Goal: Task Accomplishment & Management: Use online tool/utility

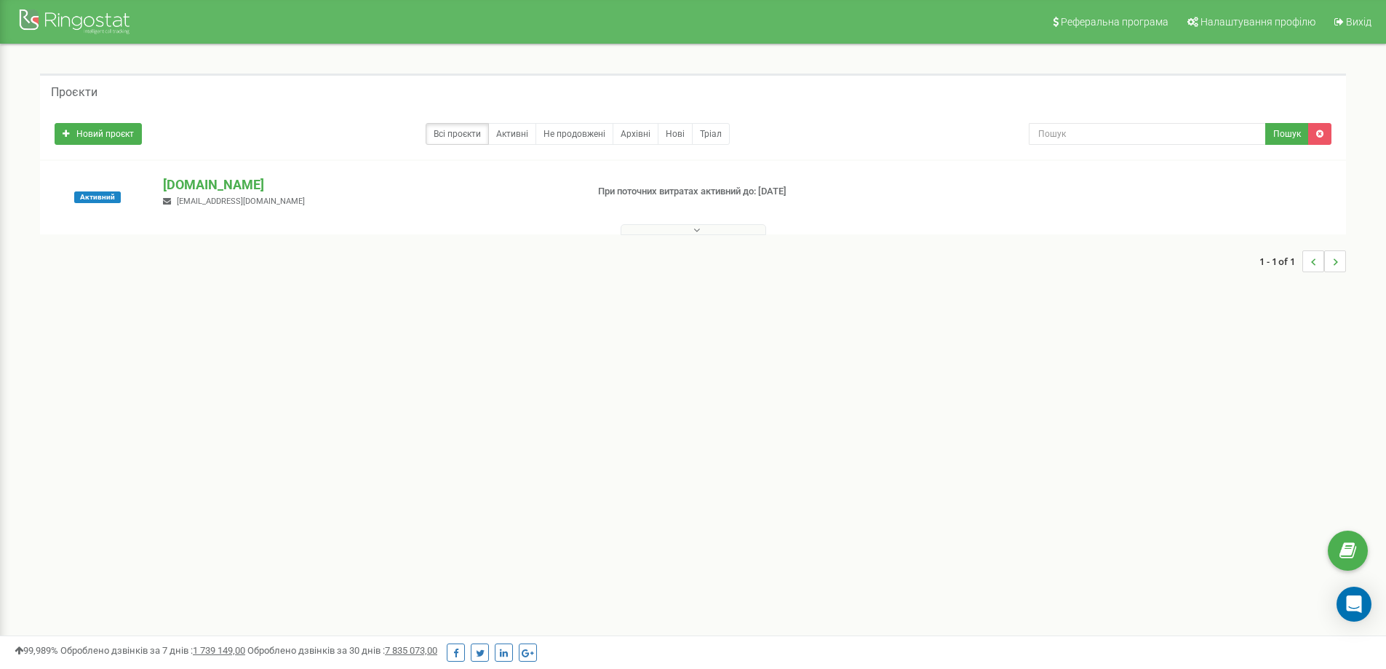
click at [216, 200] on span "[EMAIL_ADDRESS][DOMAIN_NAME]" at bounding box center [241, 200] width 128 height 9
click at [210, 190] on p "[DOMAIN_NAME]" at bounding box center [368, 184] width 411 height 19
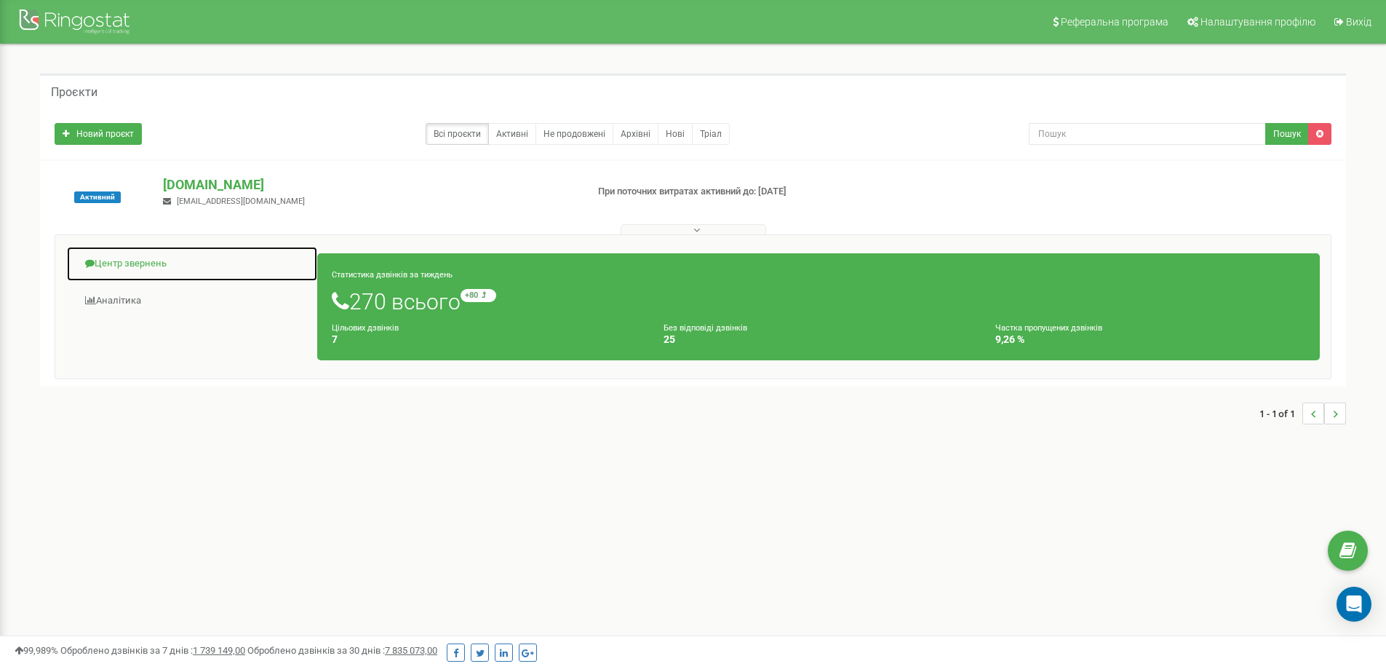
click at [151, 256] on link "Центр звернень" at bounding box center [192, 264] width 252 height 36
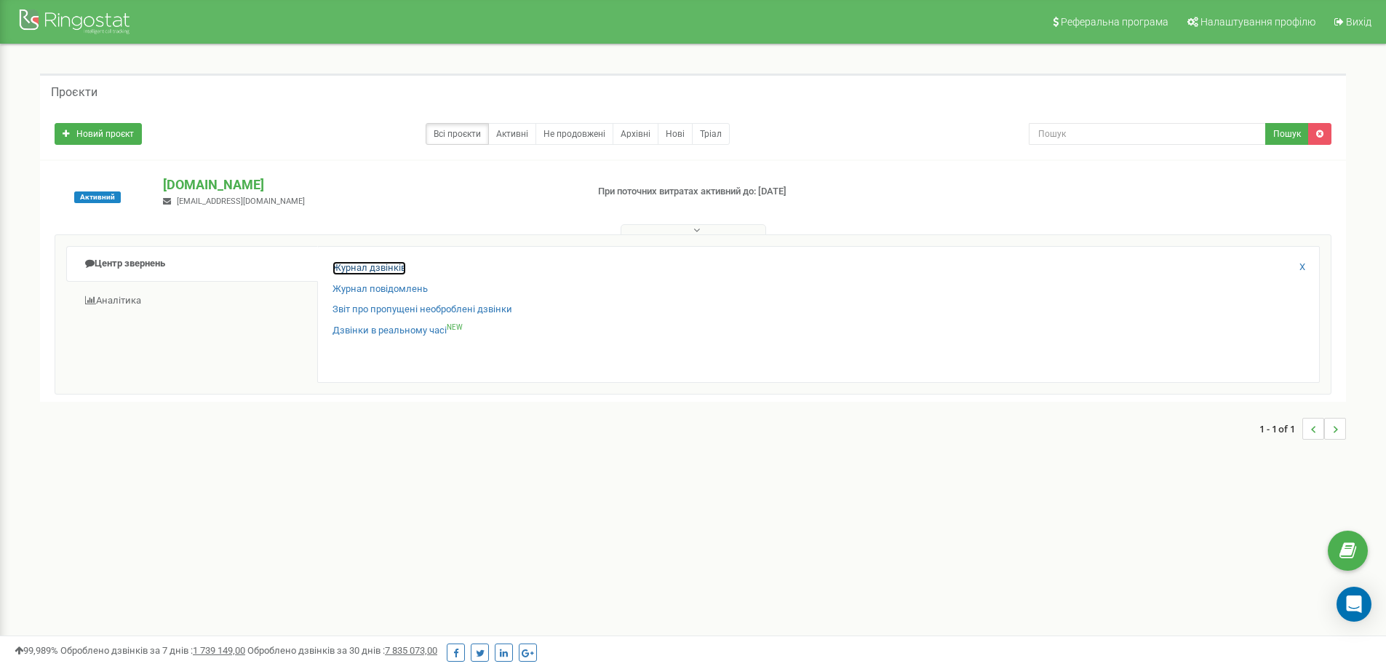
click at [372, 261] on link "Журнал дзвінків" at bounding box center [370, 268] width 74 height 14
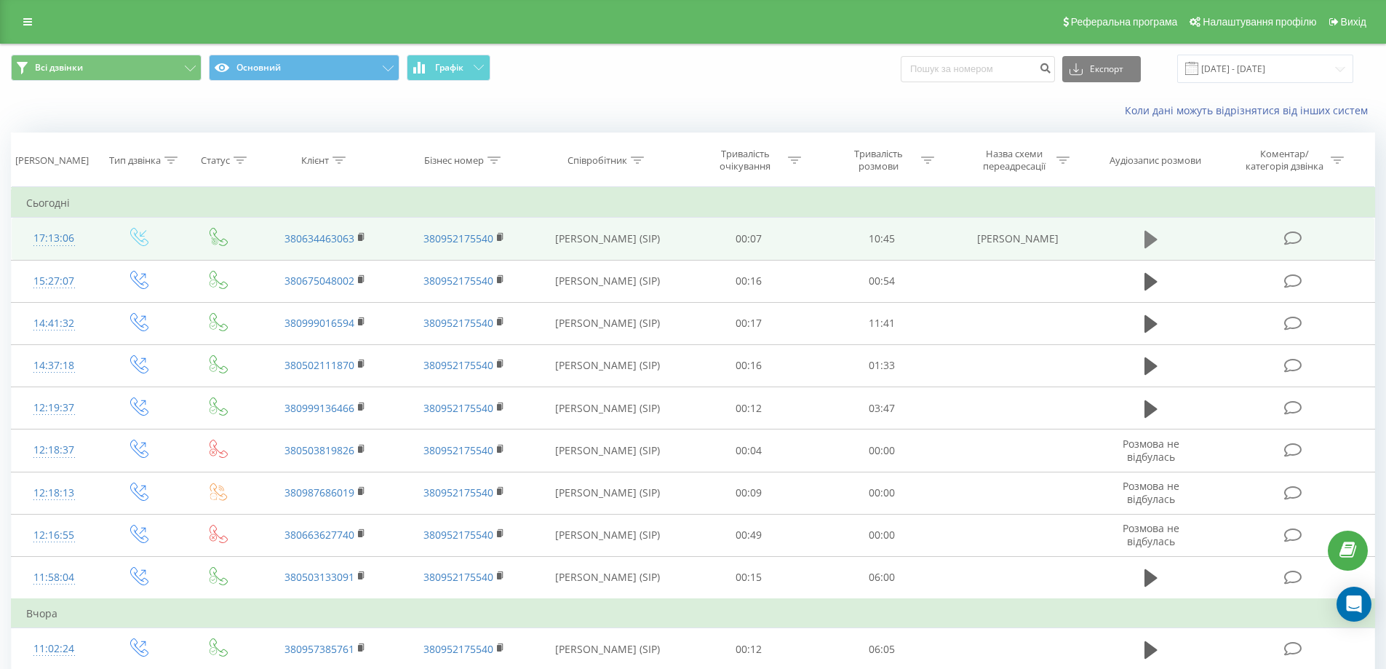
click at [1153, 242] on icon at bounding box center [1151, 239] width 13 height 17
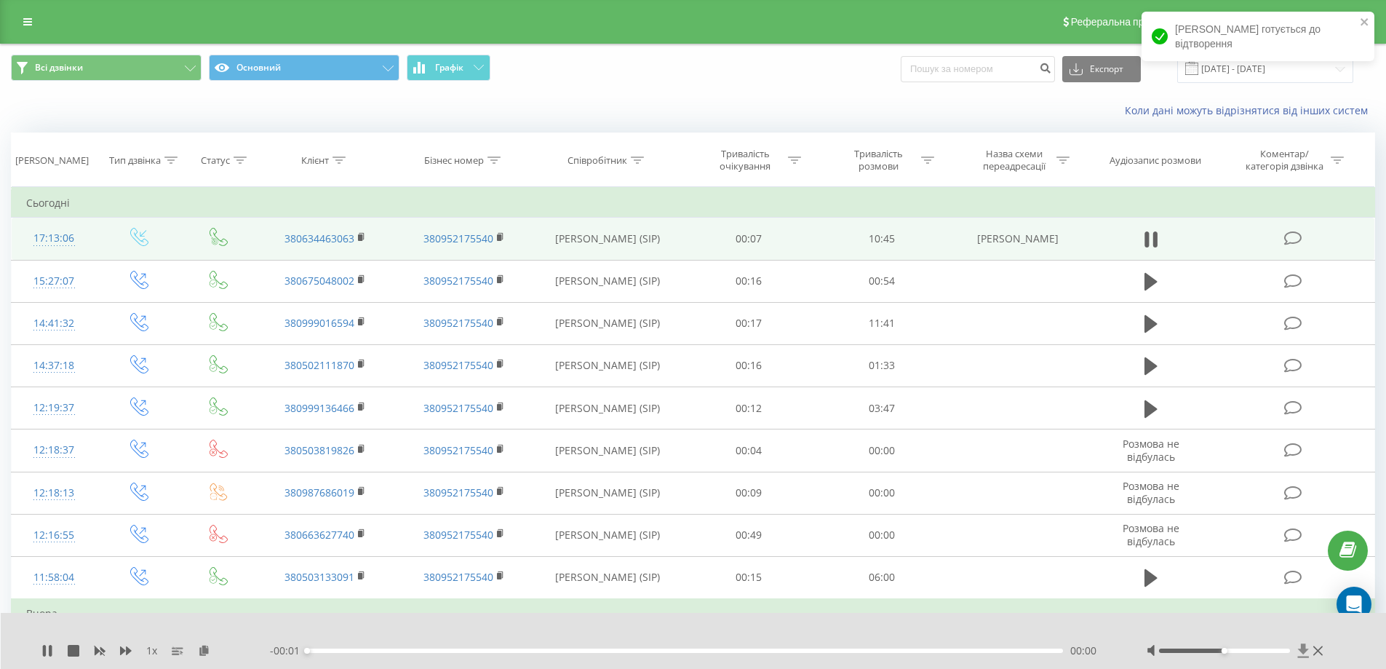
click at [1302, 654] on icon at bounding box center [1304, 650] width 12 height 15
click at [1367, 20] on icon "close" at bounding box center [1364, 21] width 7 height 7
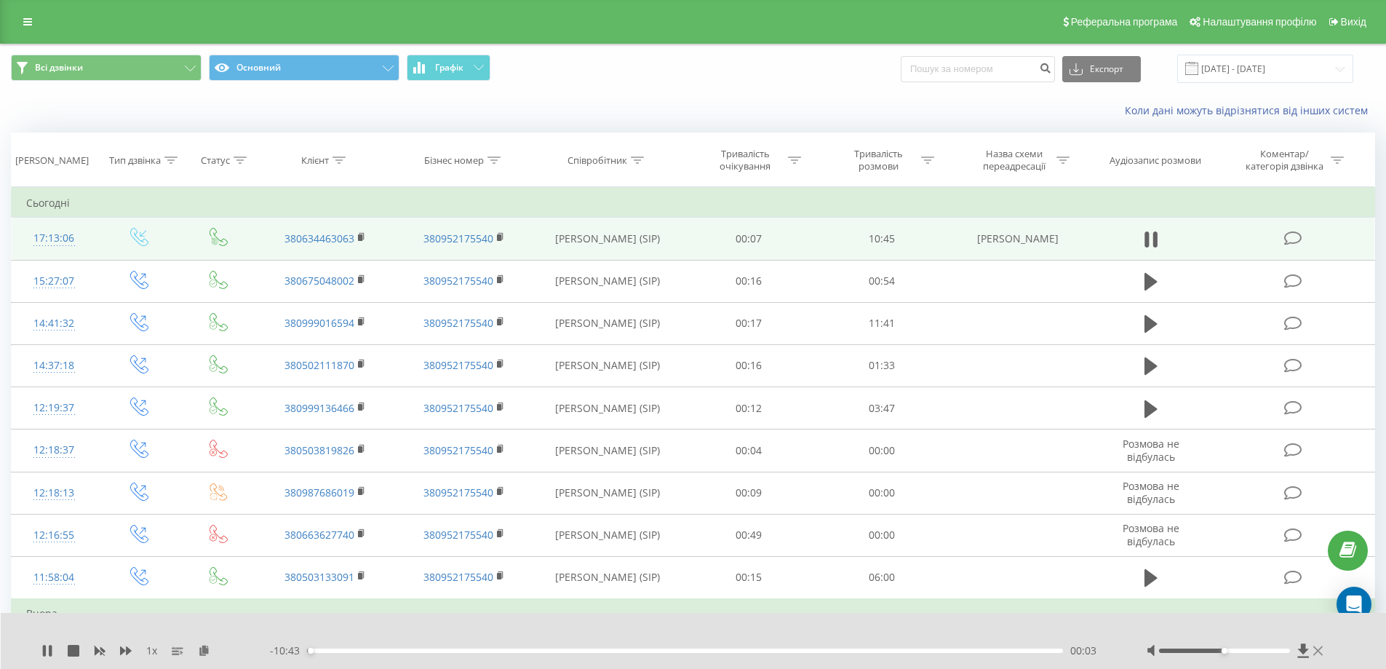
click at [1319, 655] on icon at bounding box center [1318, 651] width 9 height 12
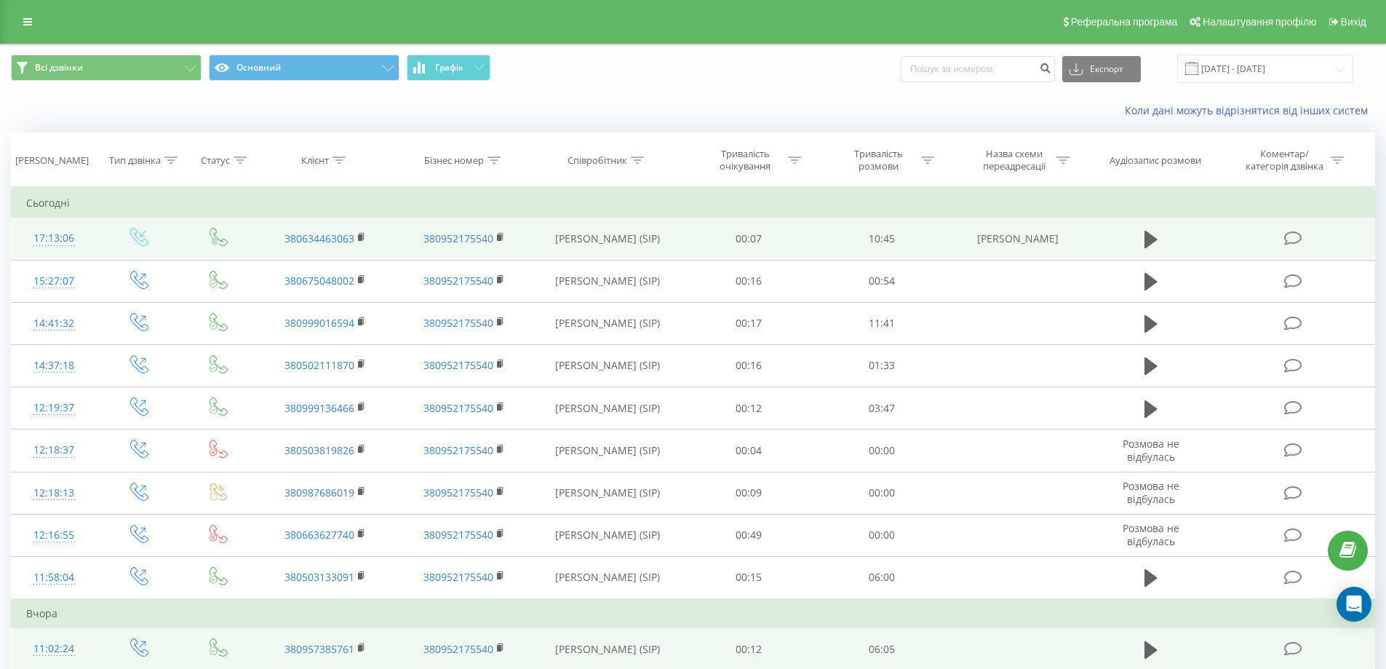
click at [1183, 650] on td at bounding box center [1151, 649] width 128 height 42
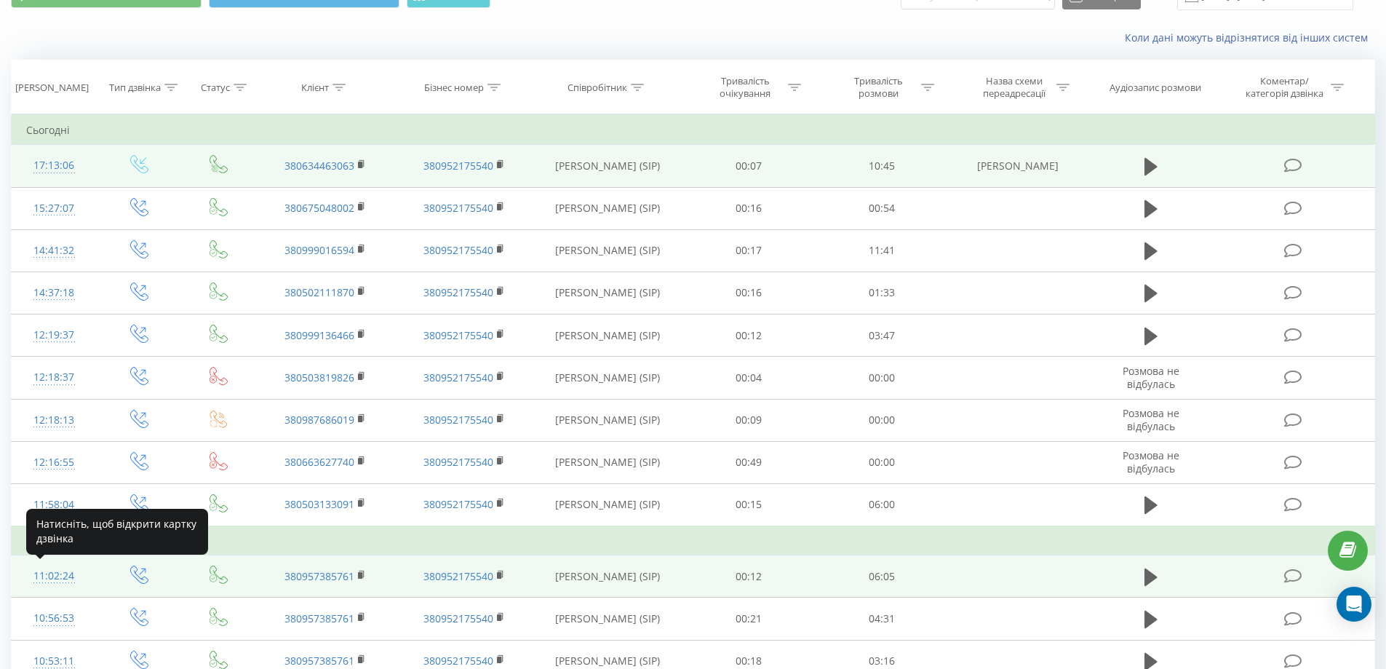
click at [60, 574] on div "11:02:24" at bounding box center [54, 576] width 56 height 28
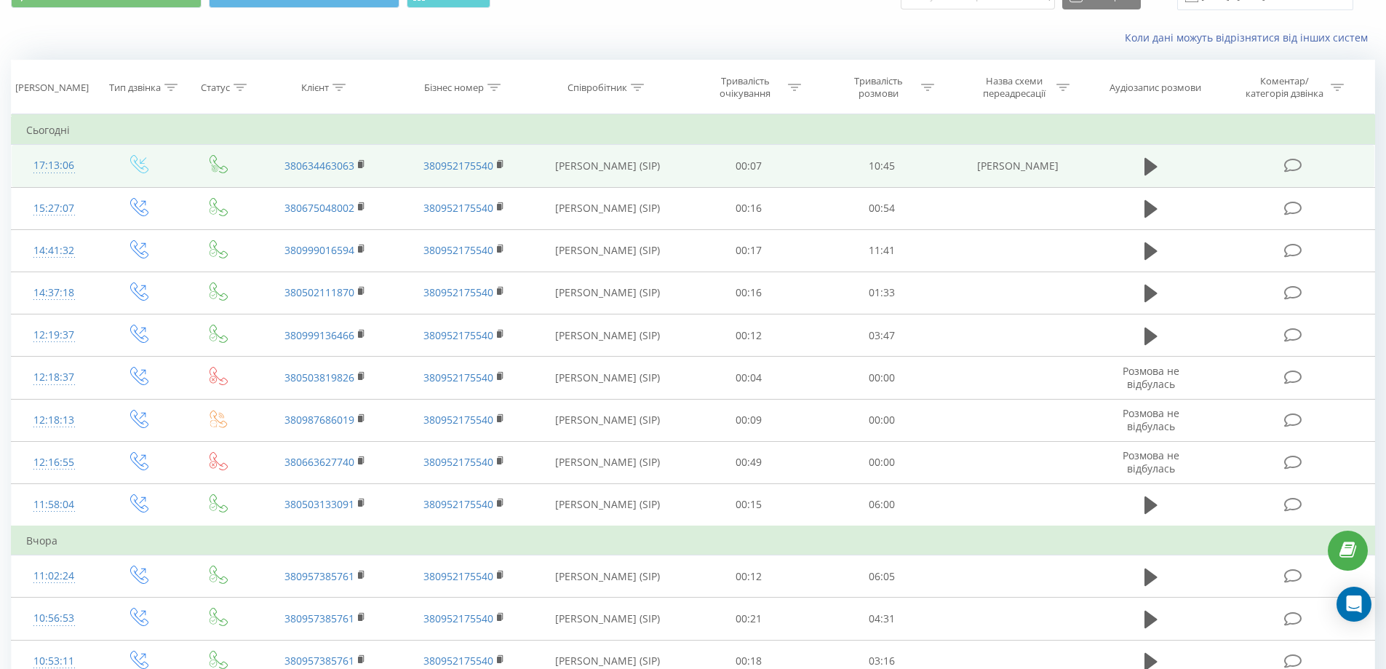
click at [711, 165] on td "00:07" at bounding box center [749, 166] width 133 height 42
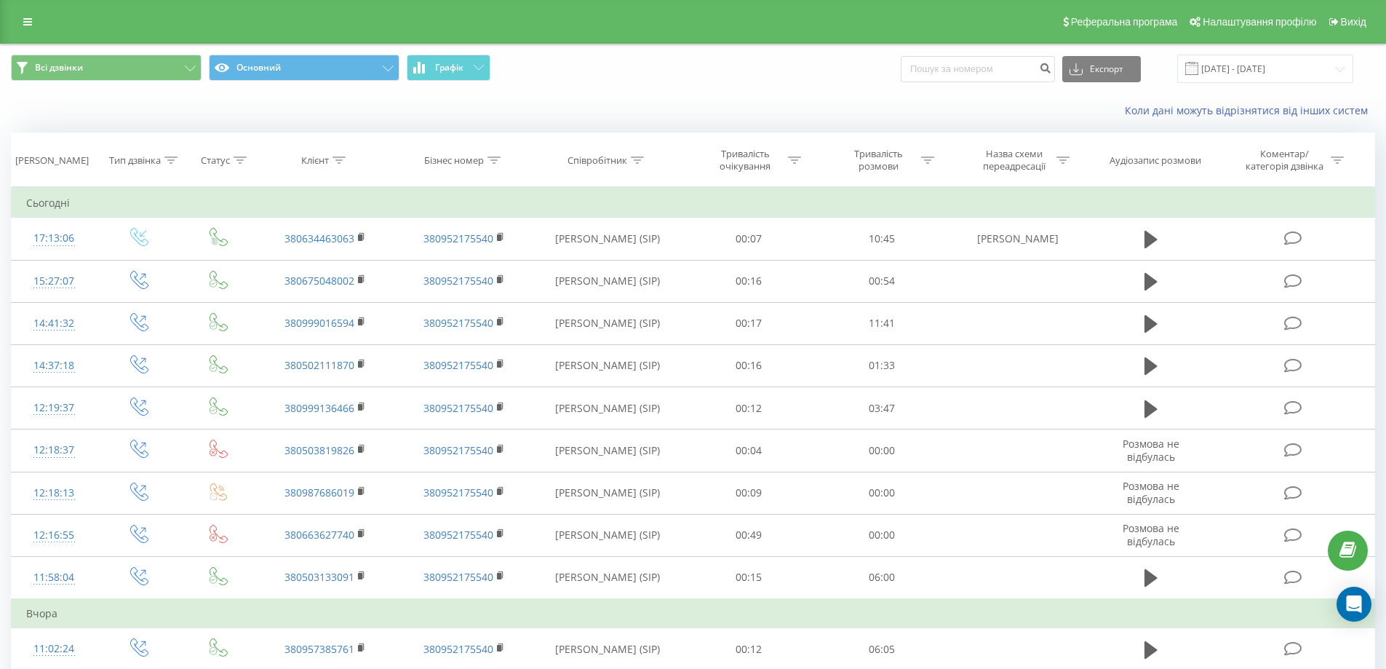
click at [1206, 234] on td at bounding box center [1151, 239] width 128 height 42
click at [1148, 247] on icon at bounding box center [1151, 239] width 13 height 20
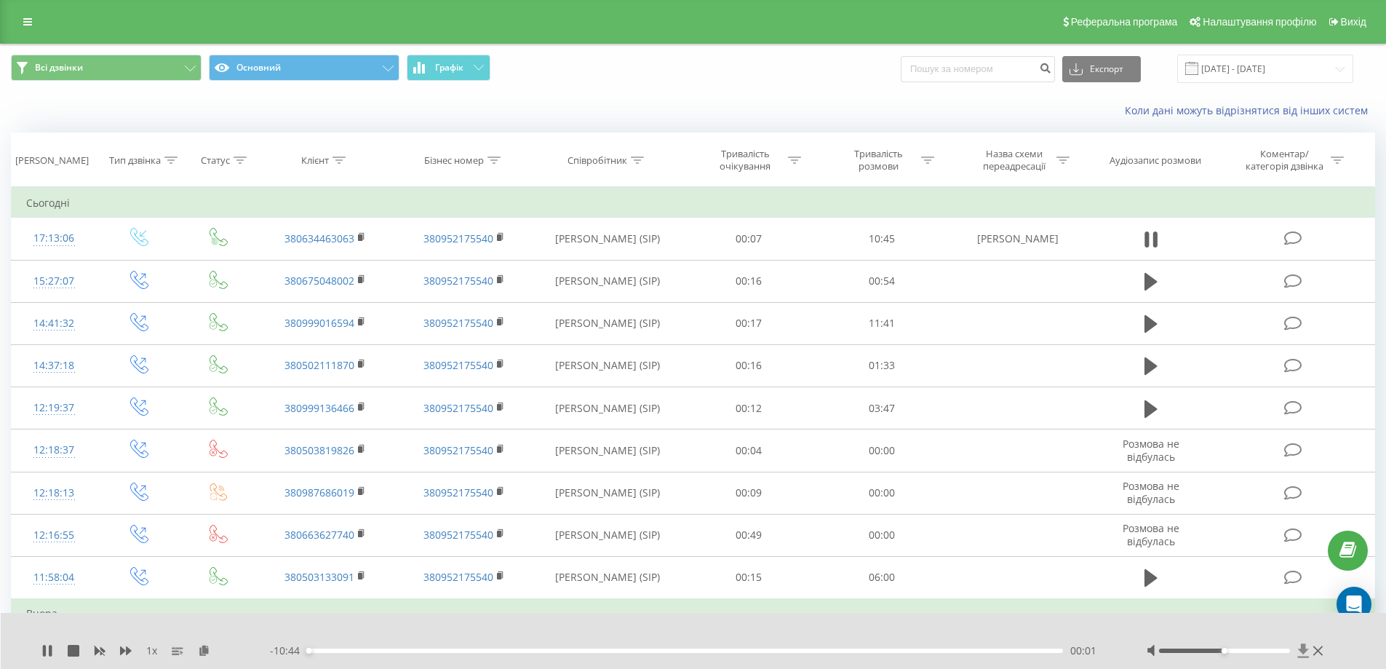
click at [1303, 652] on icon at bounding box center [1303, 650] width 11 height 14
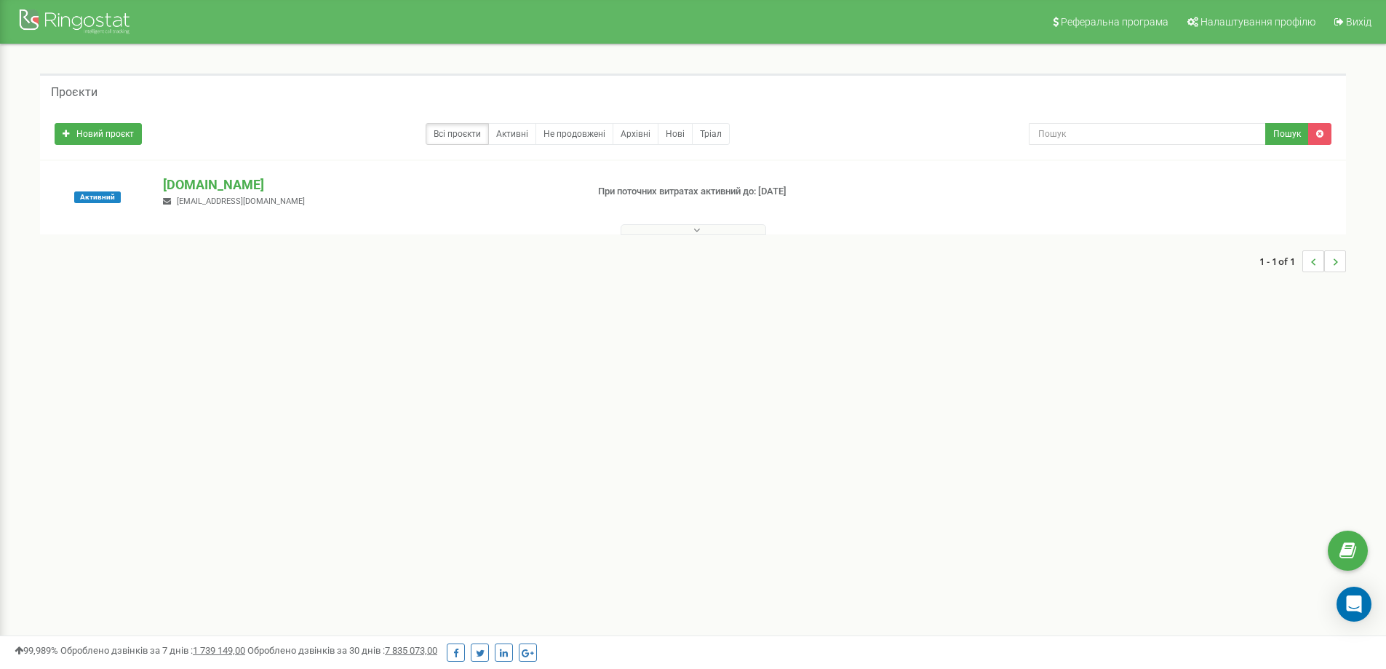
click at [162, 195] on div "soloveyko.media gorismirn@gmail.com" at bounding box center [368, 191] width 433 height 32
click at [188, 184] on p "[DOMAIN_NAME]" at bounding box center [368, 184] width 411 height 19
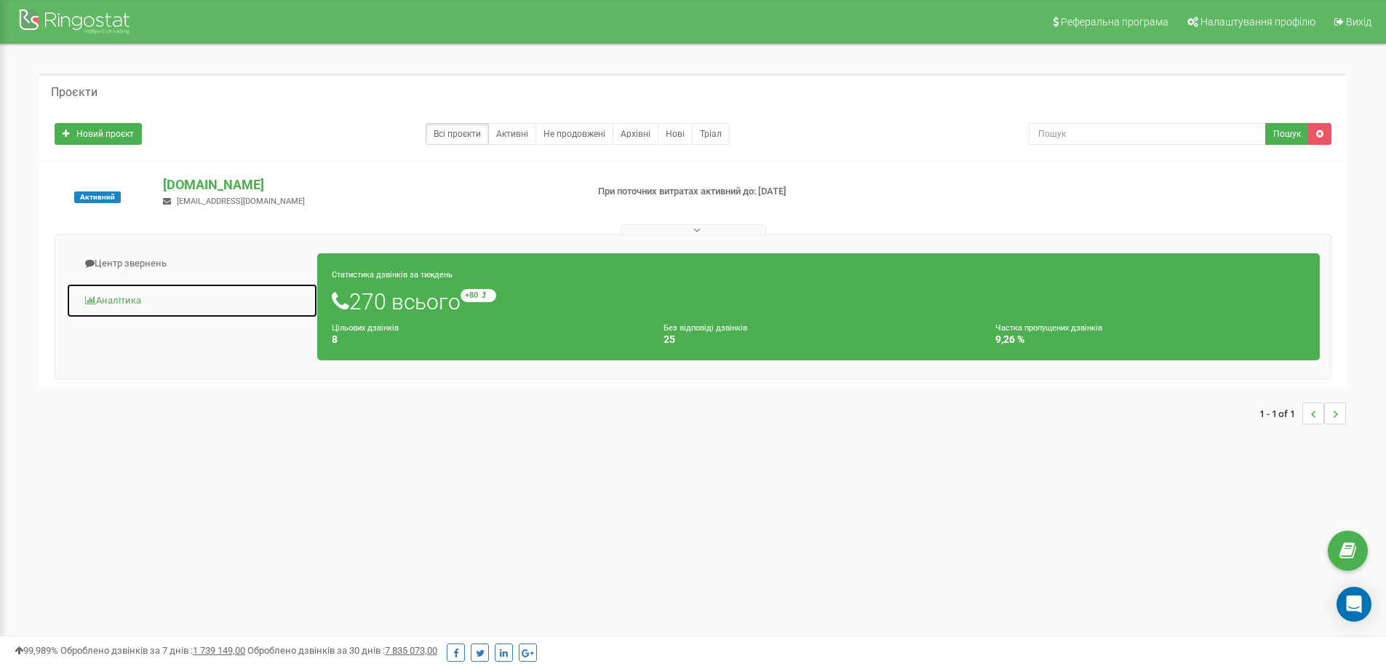
click at [122, 297] on link "Аналiтика" at bounding box center [192, 301] width 252 height 36
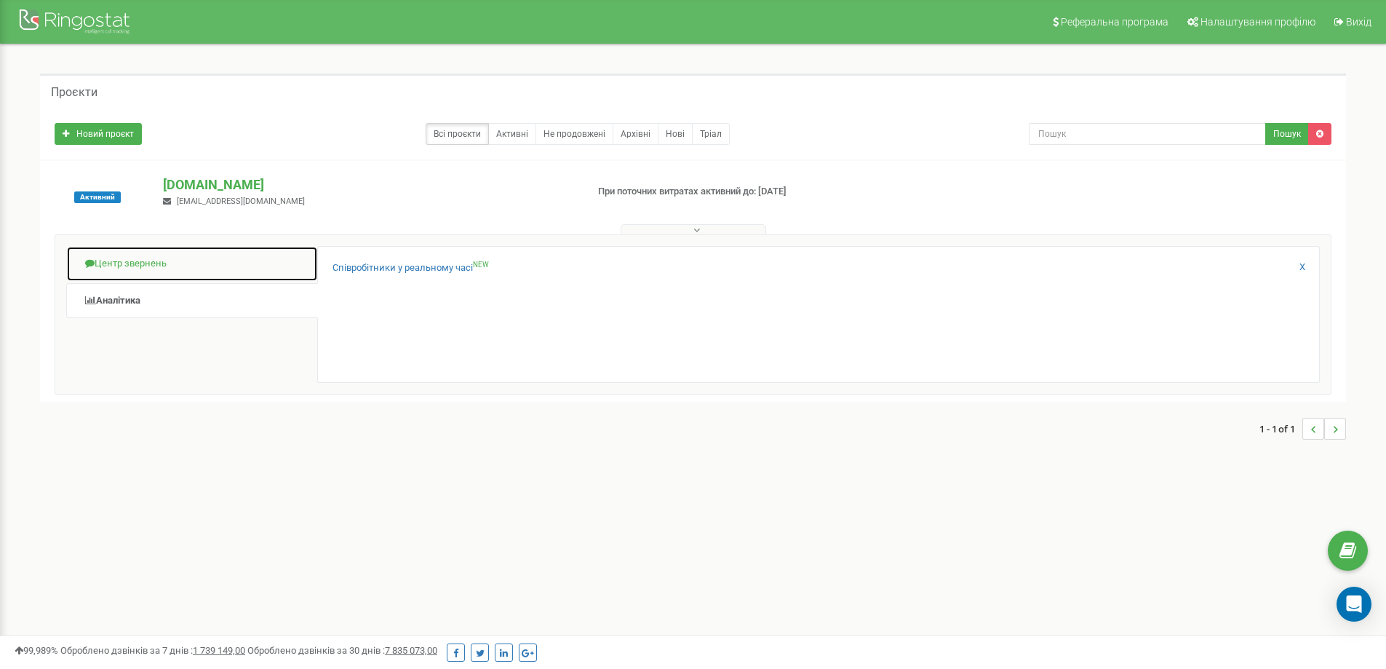
click at [122, 263] on link "Центр звернень" at bounding box center [192, 264] width 252 height 36
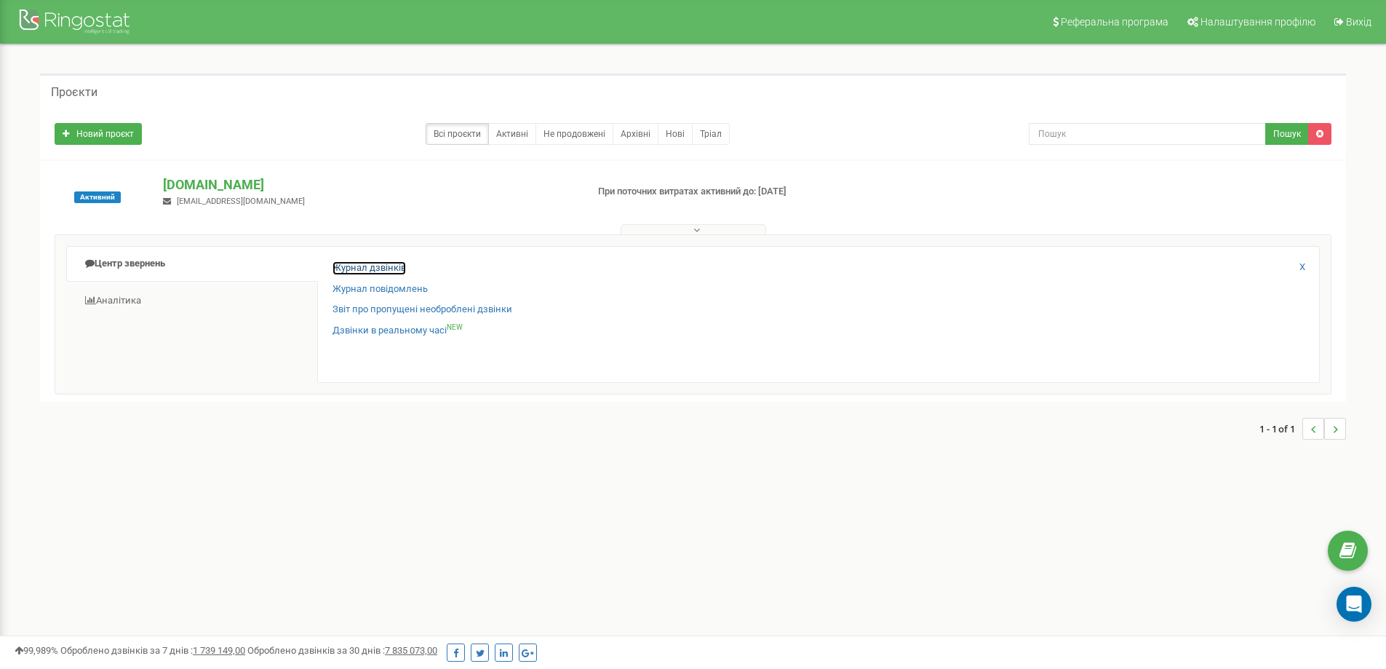
click at [387, 271] on link "Журнал дзвінків" at bounding box center [370, 268] width 74 height 14
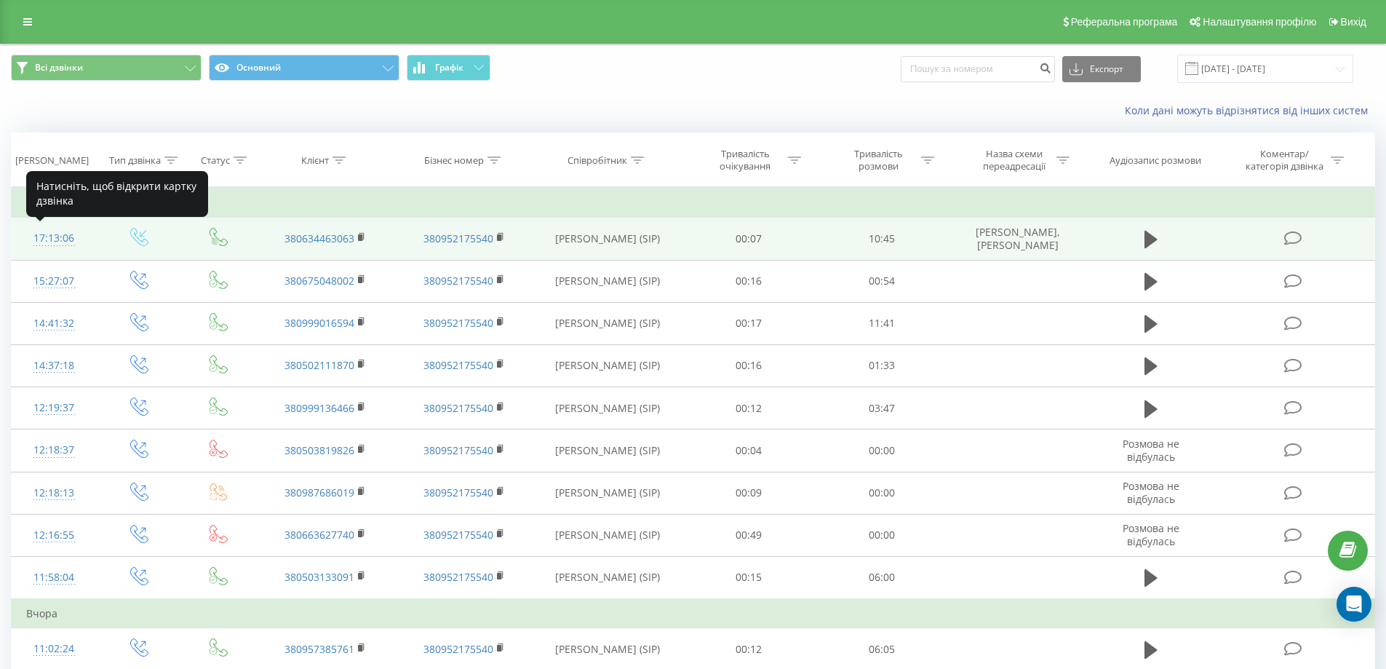
click at [69, 234] on div "17:13:06" at bounding box center [54, 238] width 56 height 28
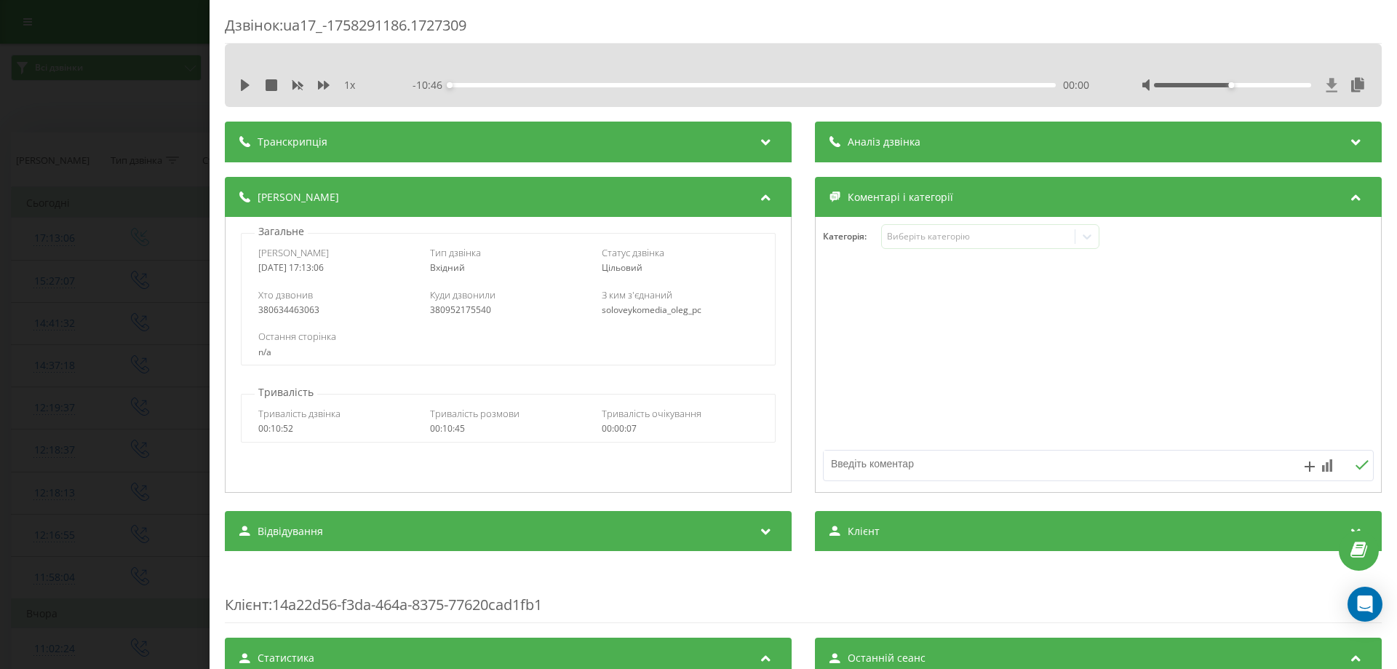
click at [1327, 82] on icon at bounding box center [1332, 85] width 11 height 14
